Goal: Task Accomplishment & Management: Complete application form

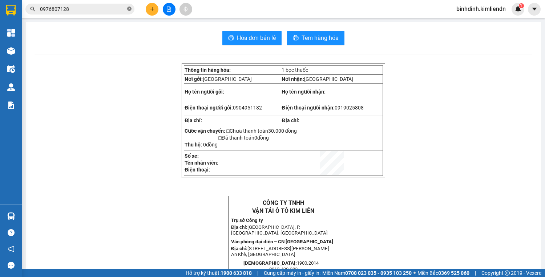
click at [129, 10] on icon "close-circle" at bounding box center [129, 9] width 4 height 4
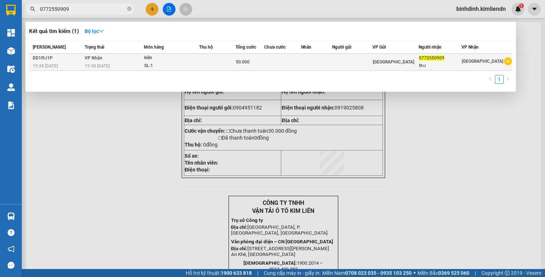
type input "0772550909"
click at [332, 58] on td at bounding box center [316, 62] width 31 height 17
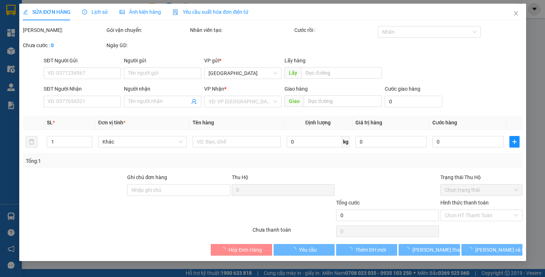
type input "0772550909"
type input "thư"
type input "50.000"
type input "0"
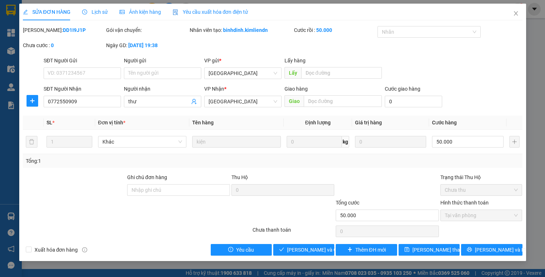
click at [131, 10] on span "Ảnh kiện hàng" at bounding box center [139, 12] width 41 height 6
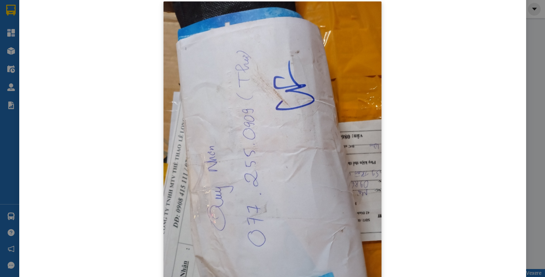
scroll to position [57, 0]
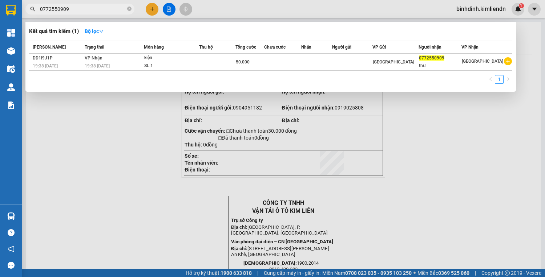
click at [85, 9] on input "0772550909" at bounding box center [83, 9] width 86 height 8
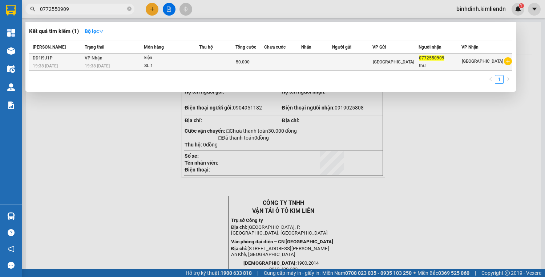
click at [207, 66] on td at bounding box center [217, 62] width 36 height 17
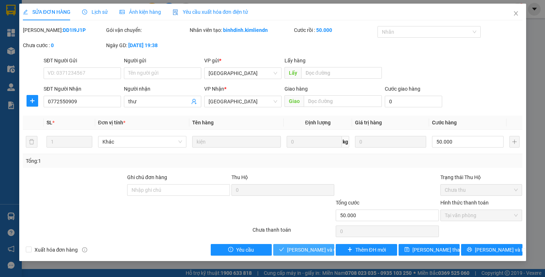
click at [313, 254] on button "[PERSON_NAME] và Giao hàng" at bounding box center [303, 250] width 61 height 12
